Goal: Find specific page/section: Find specific page/section

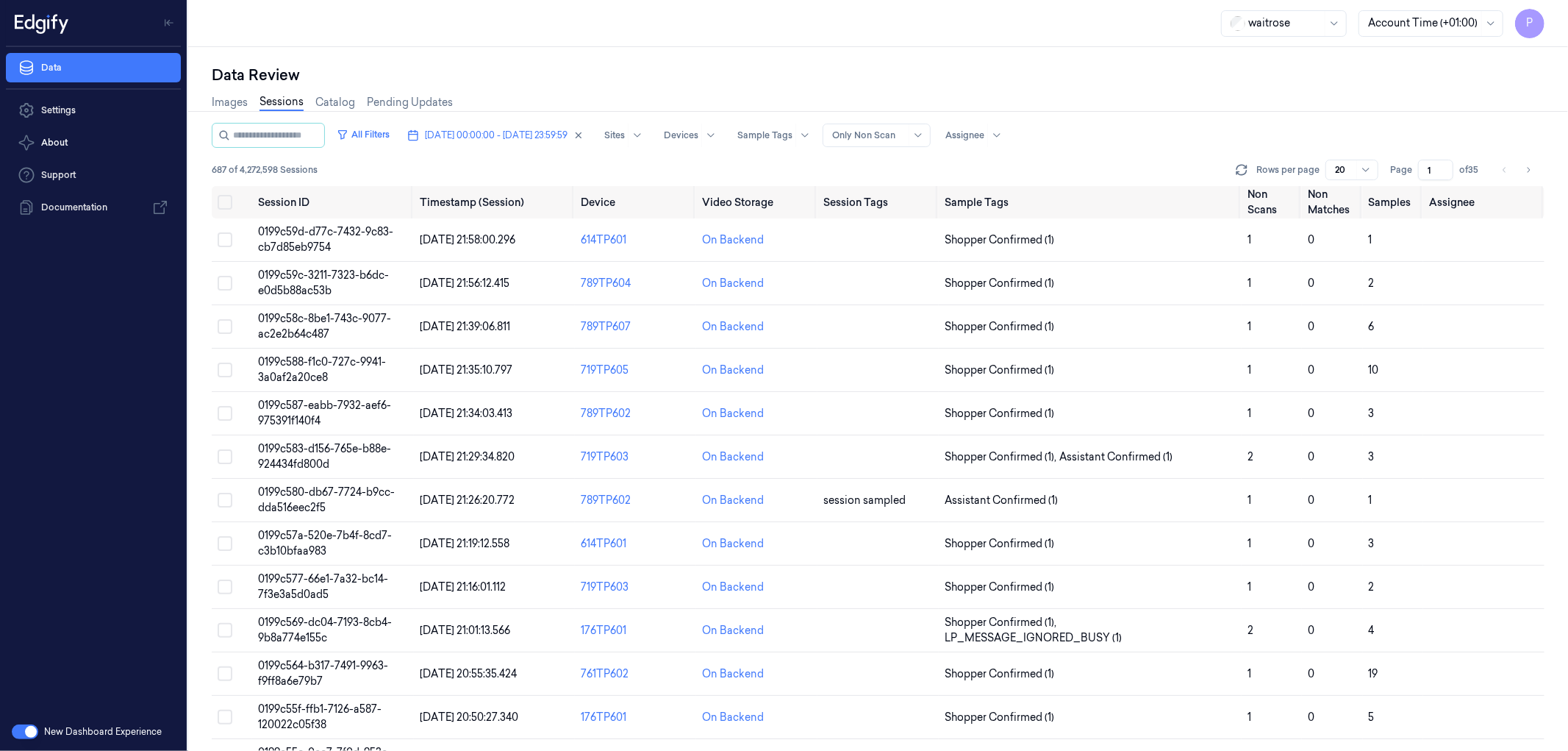
click at [742, 32] on div "waitrose Account Time (+01:00) P" at bounding box center [878, 23] width 1380 height 47
click at [583, 136] on icon "button" at bounding box center [578, 135] width 10 height 10
click at [450, 133] on span "Dates" at bounding box center [437, 135] width 25 height 13
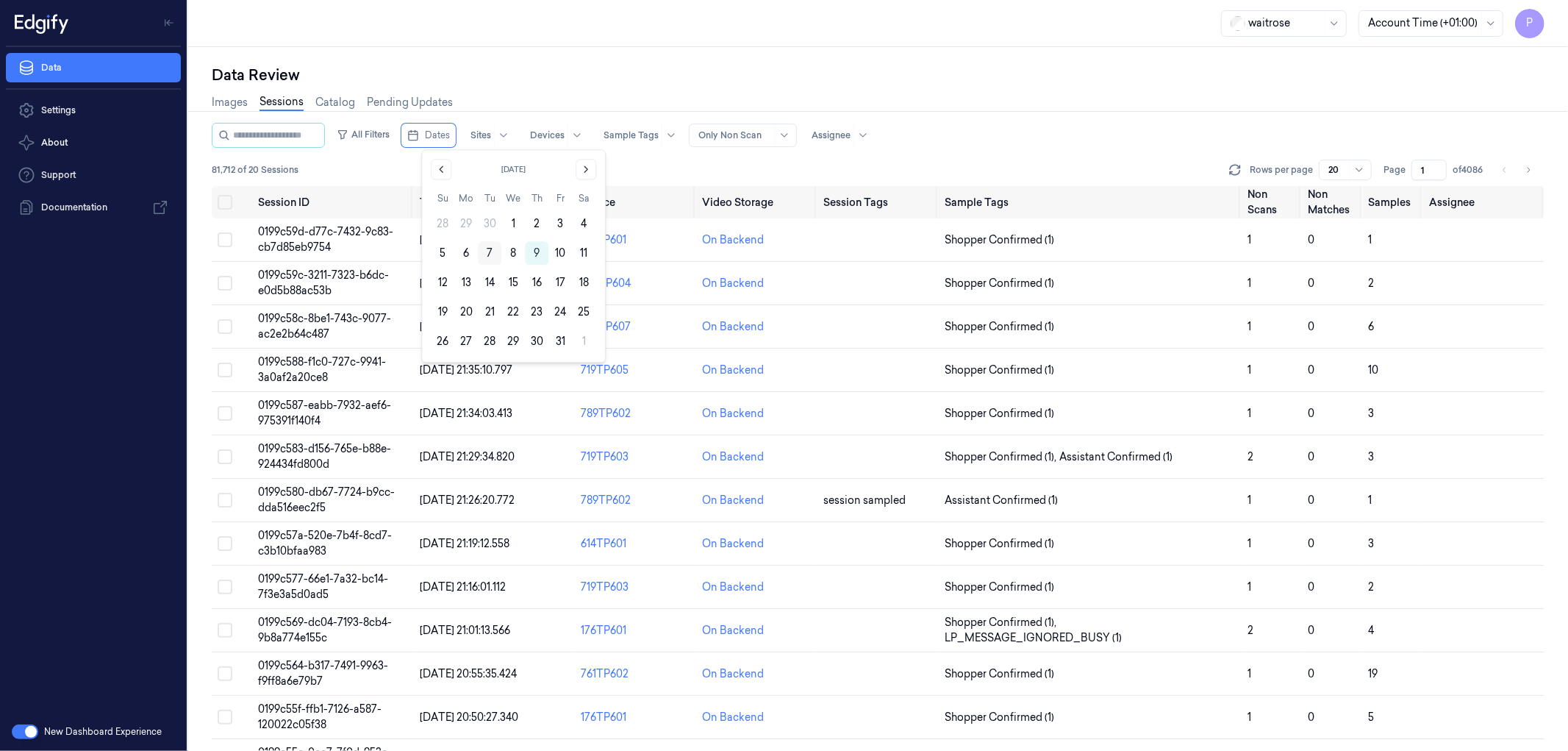
click at [487, 249] on button "7" at bounding box center [490, 253] width 23 height 23
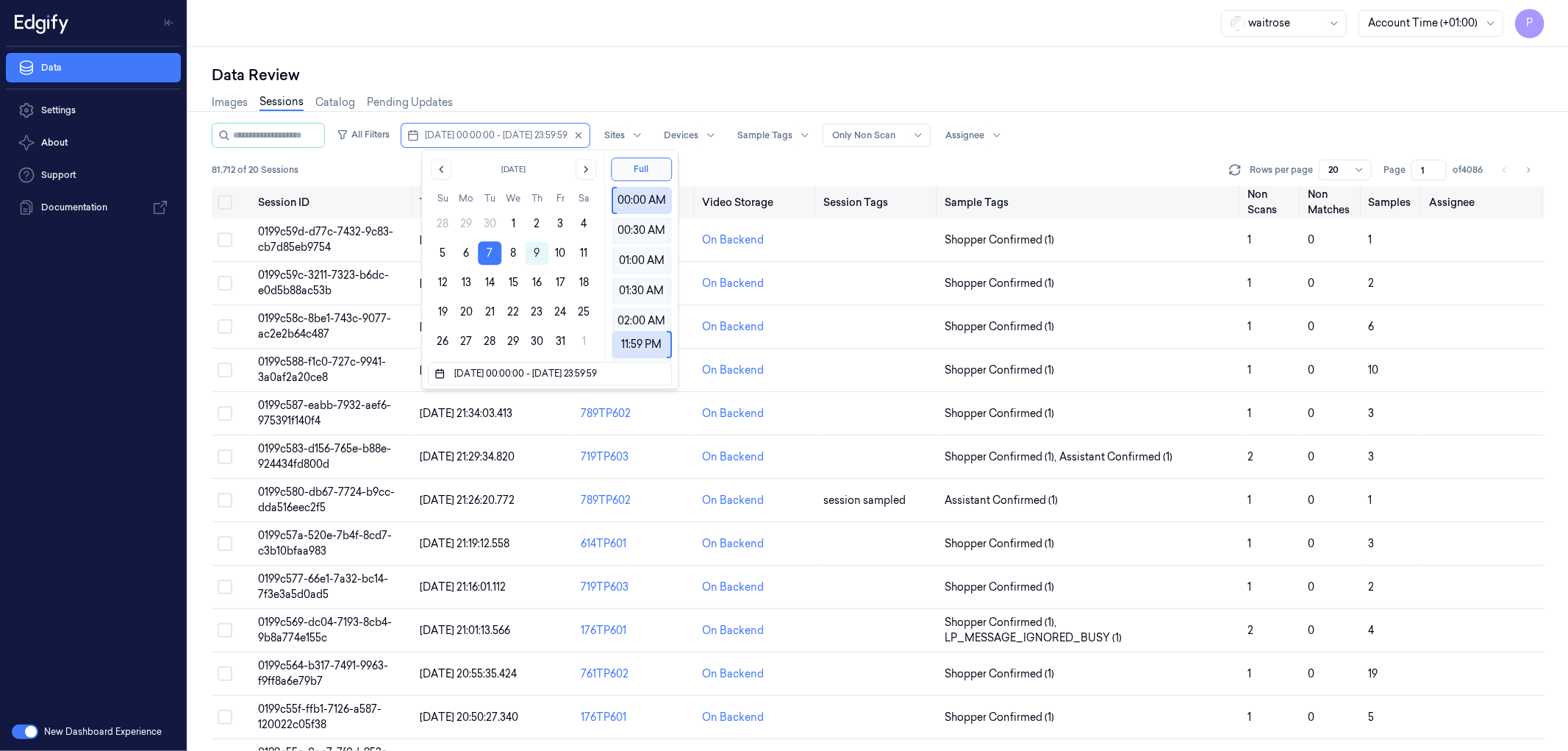
click at [695, 81] on div "Data Review" at bounding box center [878, 75] width 1332 height 21
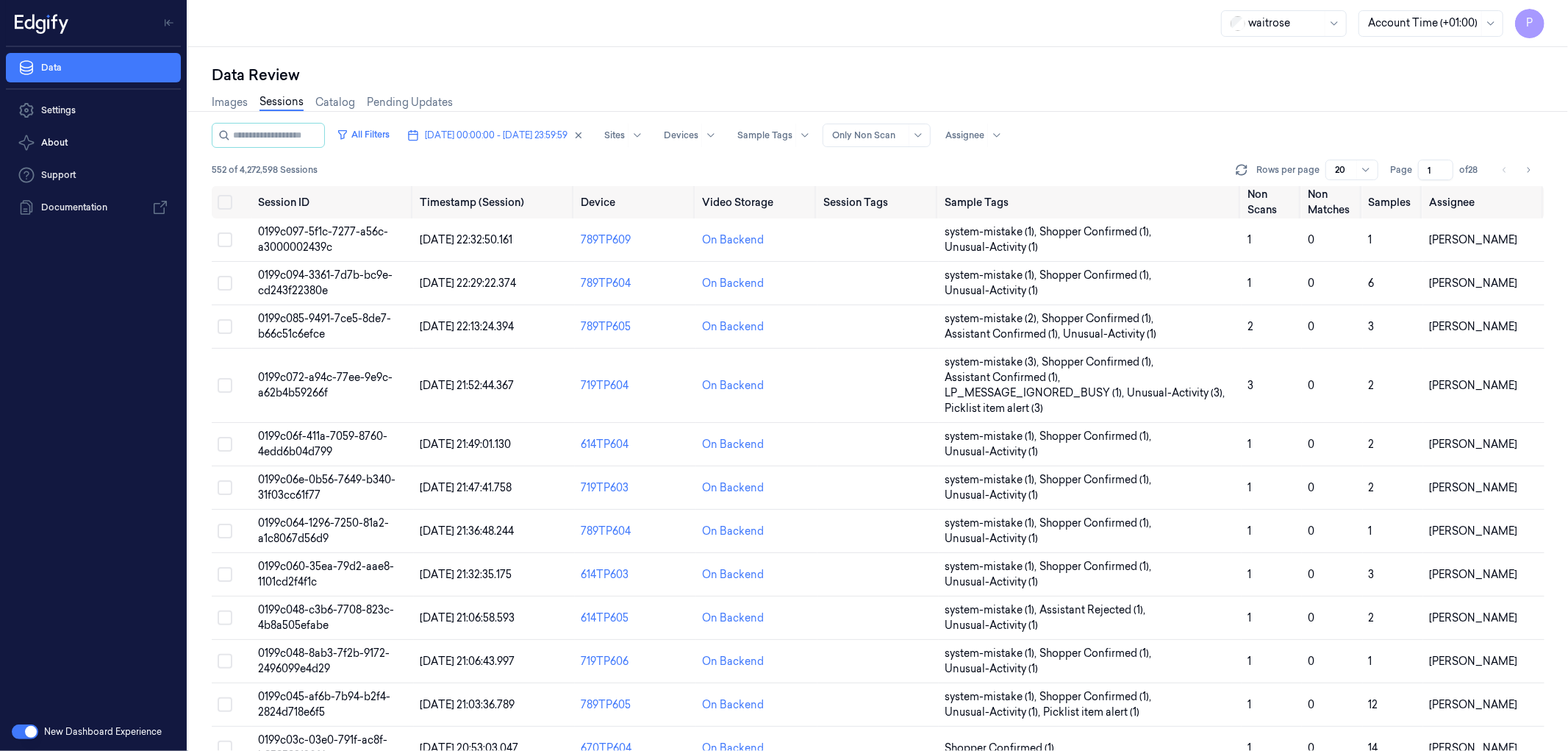
click at [1432, 167] on input "1" at bounding box center [1436, 170] width 36 height 21
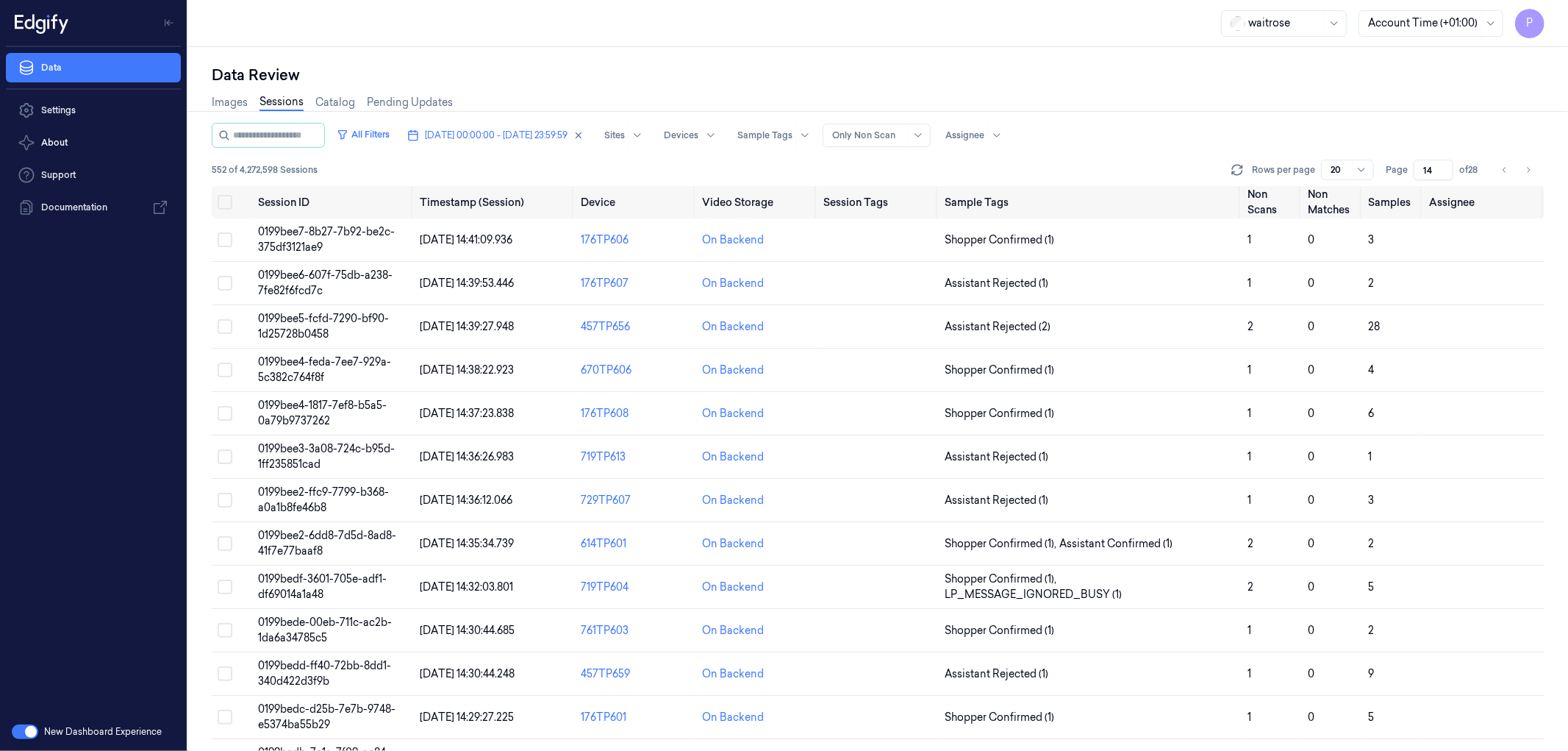
click at [1359, 122] on div "All Filters 07/10/2025 00:00:00 - 07/10/2025 23:59:59 Sites Devices Sample Tags…" at bounding box center [878, 135] width 1332 height 25
click at [1502, 166] on icon "Go to previous page" at bounding box center [1504, 170] width 9 height 12
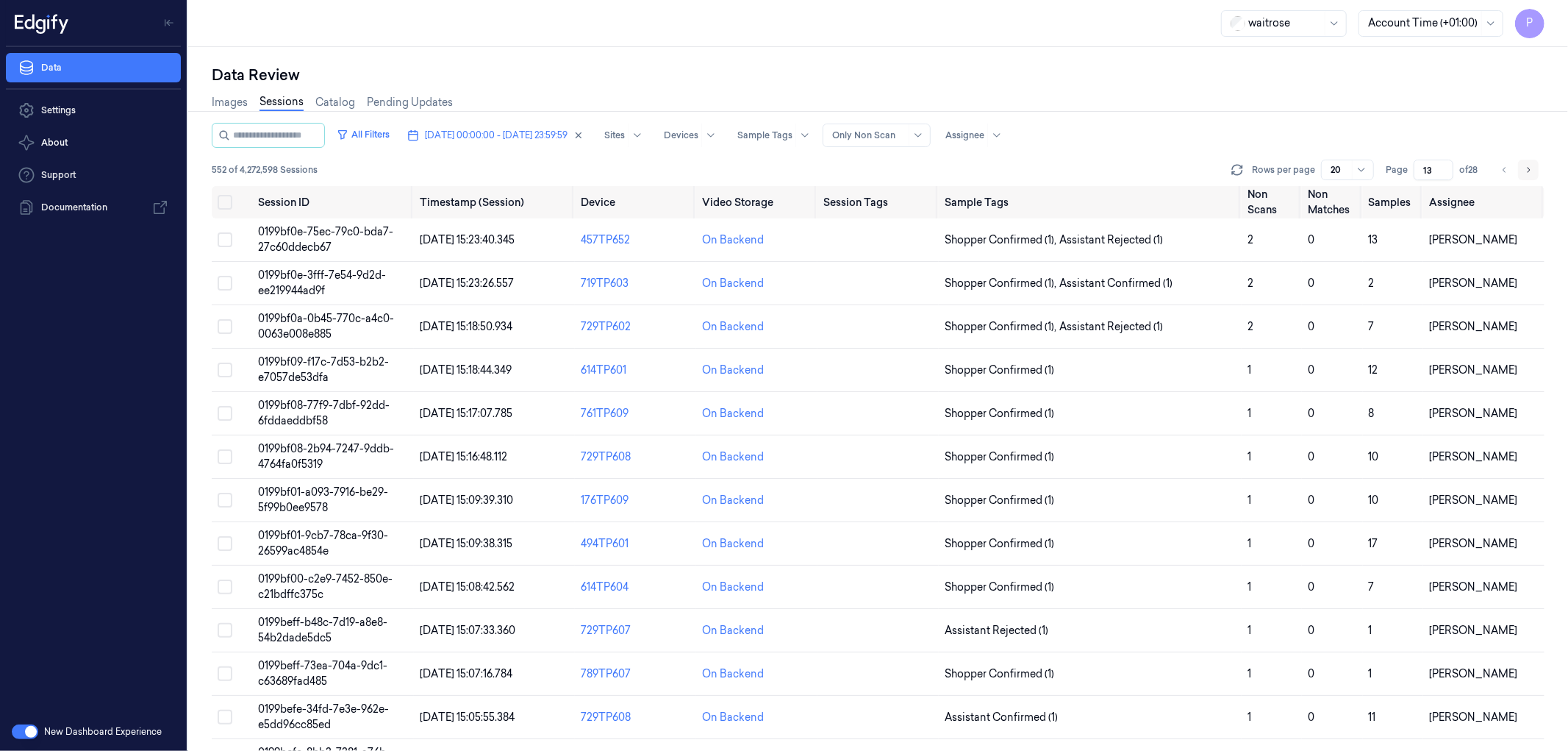
click at [1523, 169] on button "Go to next page" at bounding box center [1528, 170] width 21 height 21
type input "14"
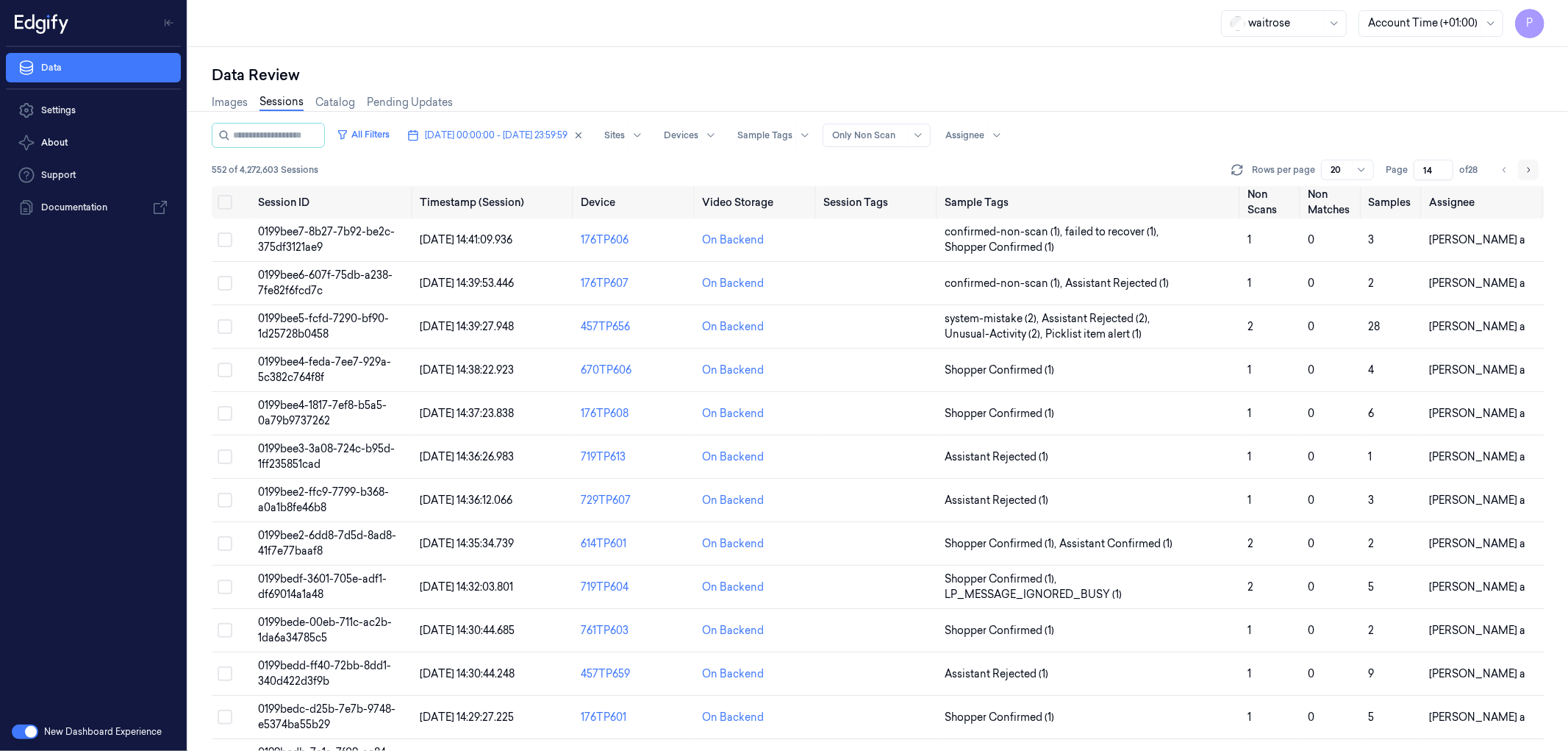
click at [1535, 169] on button "Go to next page" at bounding box center [1528, 170] width 21 height 21
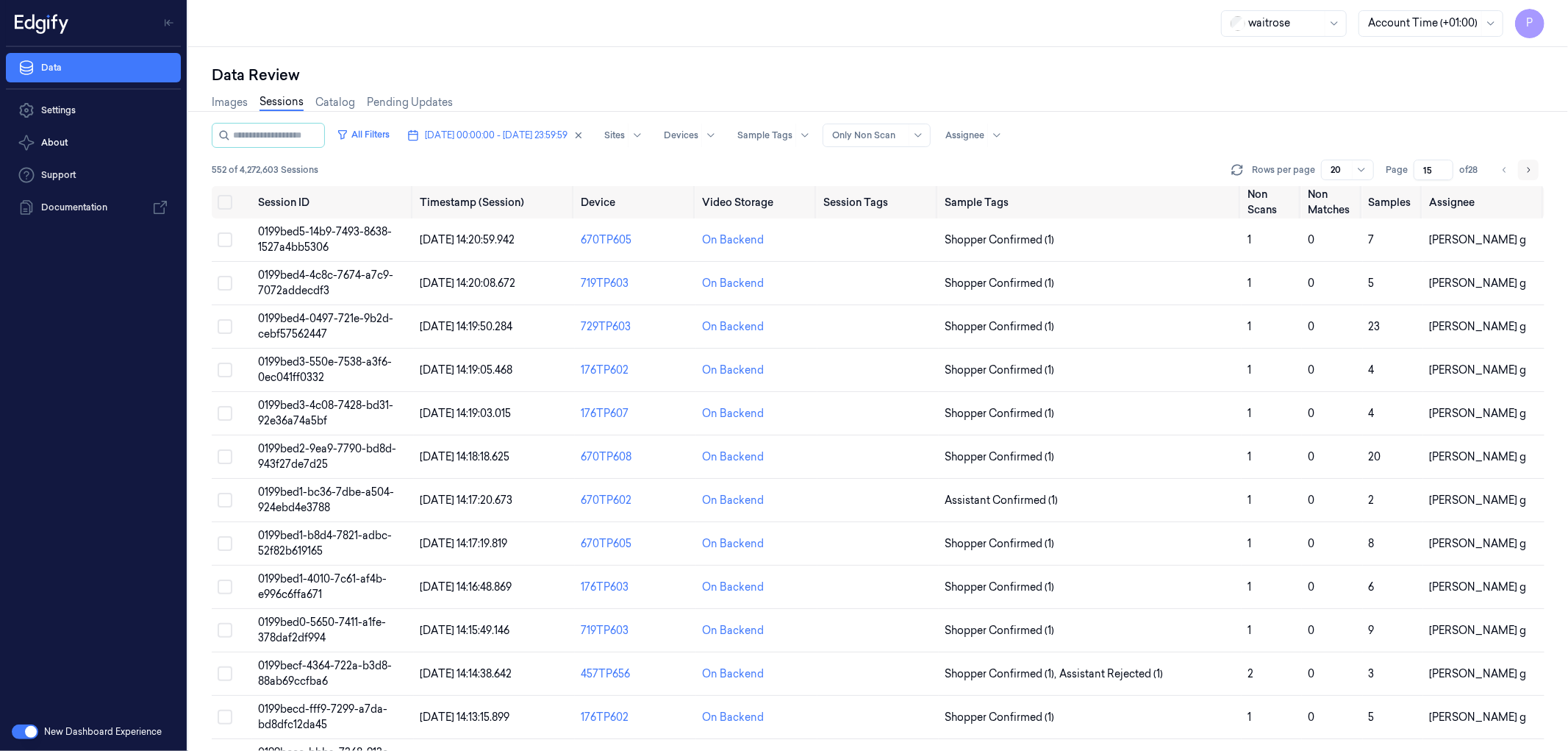
click at [1533, 170] on button "Go to next page" at bounding box center [1528, 170] width 21 height 21
type input "17"
